Goal: Information Seeking & Learning: Learn about a topic

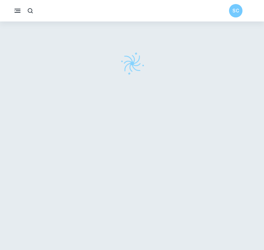
click at [63, 15] on div "SC" at bounding box center [132, 10] width 264 height 13
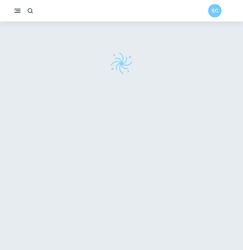
click at [17, 11] on rect "button" at bounding box center [18, 10] width 5 height 1
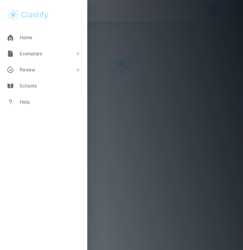
click at [157, 22] on div at bounding box center [121, 125] width 243 height 250
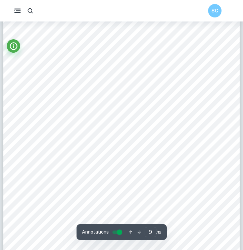
scroll to position [2834, 0]
click at [239, 119] on div "9 accounts for the potential uncertainty in the result obtained. The total perc…" at bounding box center [121, 103] width 236 height 334
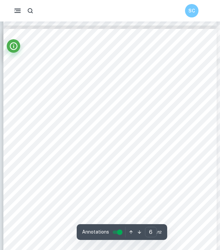
scroll to position [1558, 0]
drag, startPoint x: 78, startPoint y: 115, endPoint x: 125, endPoint y: 118, distance: 47.8
click at [125, 118] on div "6 1. Prepare the following solutions with the specified concentration using the…" at bounding box center [109, 178] width 213 height 301
click at [125, 118] on span "solution, using the 100cm" at bounding box center [122, 117] width 41 height 4
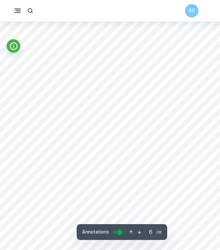
type input "9"
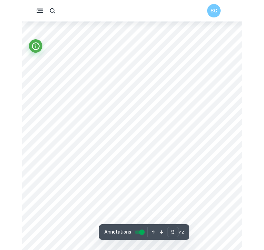
scroll to position [2930, 0]
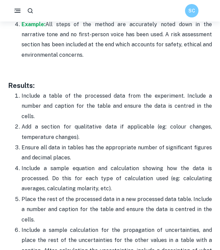
scroll to position [1677, 0]
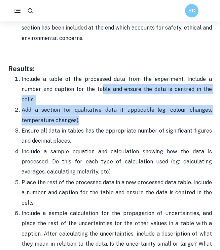
drag, startPoint x: 74, startPoint y: 82, endPoint x: 127, endPoint y: 103, distance: 57.9
click at [127, 103] on ol "Include a table of the processed data from the experiment. Include a number and…" at bounding box center [109, 213] width 203 height 278
click at [127, 105] on p "Add a section for qualitative data if applicable (eg: colour changes, temperatu…" at bounding box center [116, 115] width 190 height 20
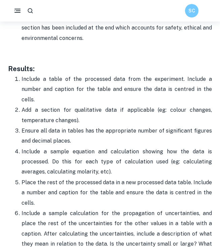
click at [148, 128] on ol "Include a table of the processed data from the experiment. Include a number and…" at bounding box center [109, 213] width 203 height 278
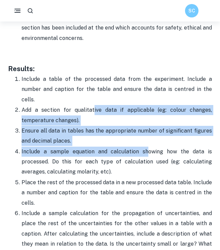
click at [148, 147] on p "Include a sample equation and calculation showing how the data is processed. Do…" at bounding box center [116, 162] width 190 height 31
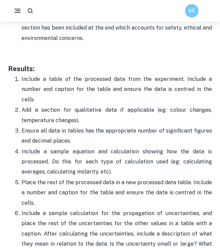
drag, startPoint x: 68, startPoint y: 111, endPoint x: 133, endPoint y: 125, distance: 66.1
click at [133, 126] on p "Ensure all data in tables has the appropriate number of significant figures and…" at bounding box center [116, 136] width 190 height 20
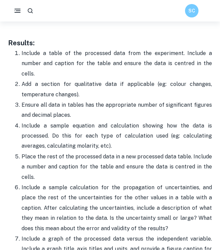
scroll to position [1703, 0]
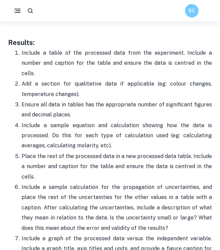
click at [59, 121] on p "Include a sample equation and calculation showing how the data is processed. Do…" at bounding box center [116, 136] width 190 height 31
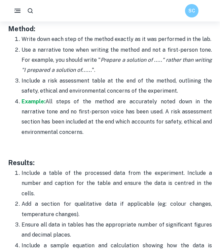
scroll to position [1560, 0]
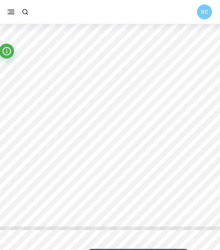
scroll to position [1978, 4]
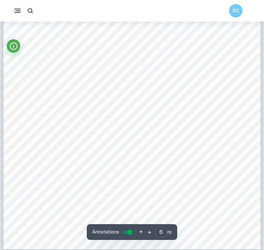
scroll to position [2004, 0]
